Goal: Find specific page/section

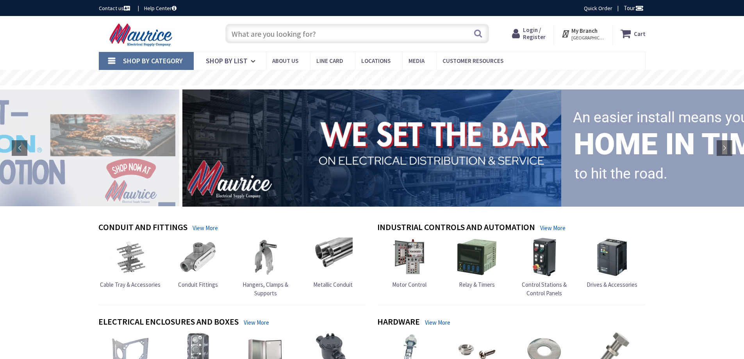
click at [287, 35] on input "text" at bounding box center [357, 34] width 264 height 20
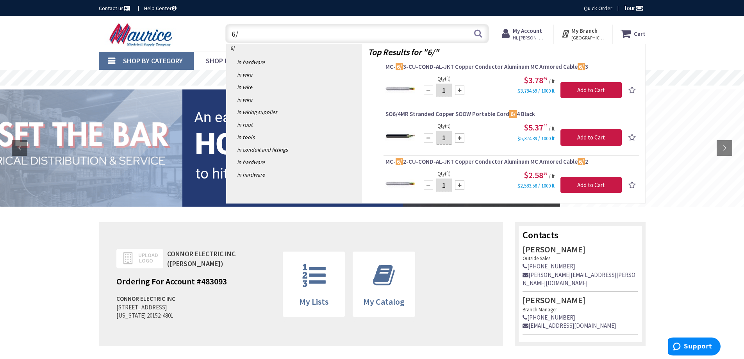
drag, startPoint x: 246, startPoint y: 36, endPoint x: 202, endPoint y: 42, distance: 44.6
click at [202, 42] on div "Toggle Nav 6/ 6/ Search Cart My Cart Close" at bounding box center [372, 34] width 559 height 26
type input "6//"
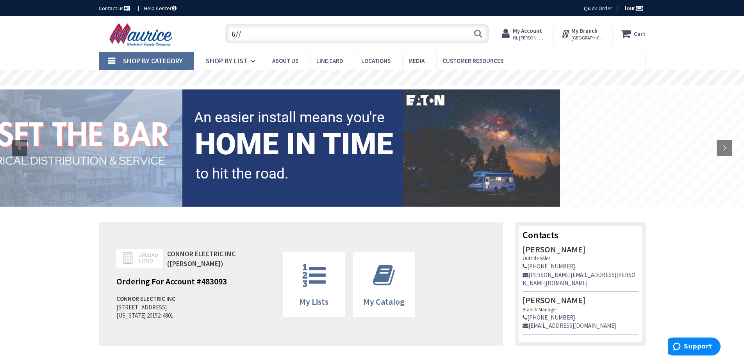
drag, startPoint x: 262, startPoint y: 36, endPoint x: 175, endPoint y: 28, distance: 87.0
click at [175, 28] on div "Toggle Nav 6// 6// Search Cart My Cart Close" at bounding box center [372, 34] width 559 height 26
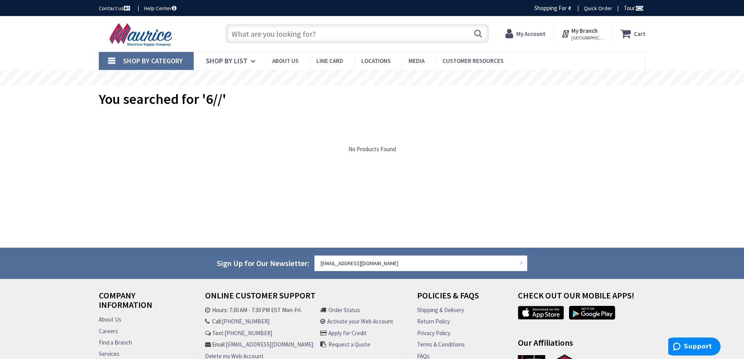
click at [270, 35] on input "text" at bounding box center [357, 34] width 264 height 20
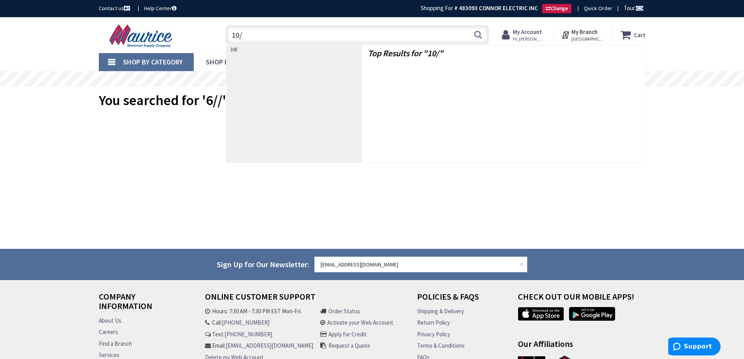
type input "10/2"
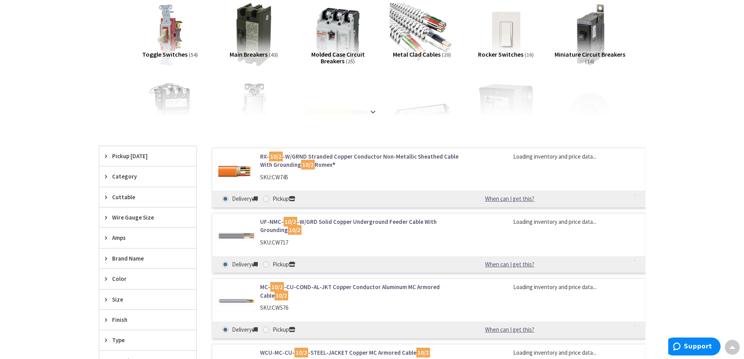
scroll to position [118, 0]
